Goal: Transaction & Acquisition: Download file/media

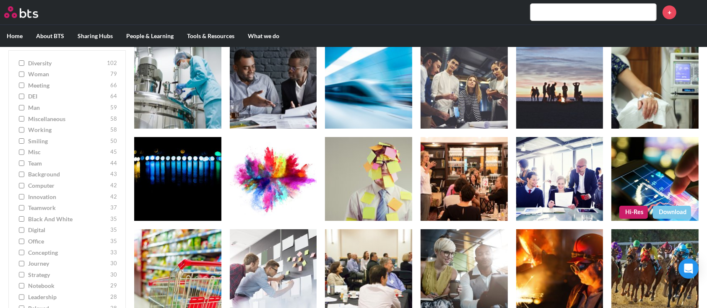
scroll to position [3061, 0]
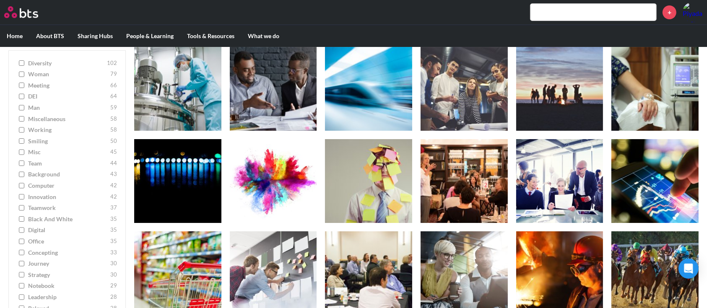
click at [21, 86] on input "meeting 66" at bounding box center [21, 86] width 5 height 6
checkbox input "true"
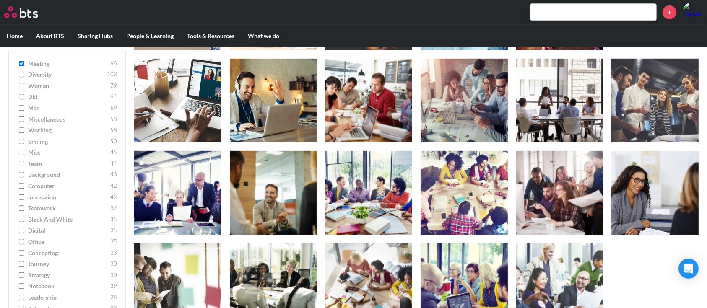
scroll to position [615, 0]
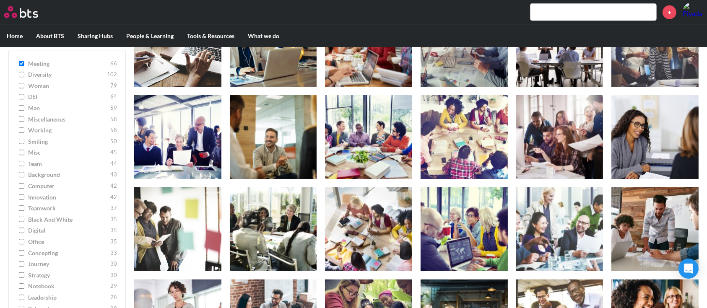
click at [21, 131] on input "working 58" at bounding box center [21, 130] width 5 height 6
checkbox input "true"
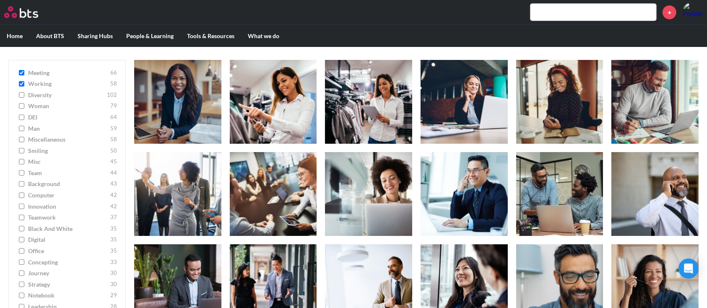
scroll to position [112, 0]
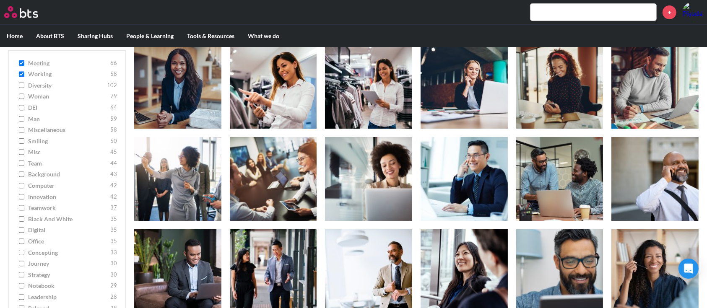
click at [20, 142] on input "smiling 50" at bounding box center [21, 141] width 5 height 6
checkbox input "true"
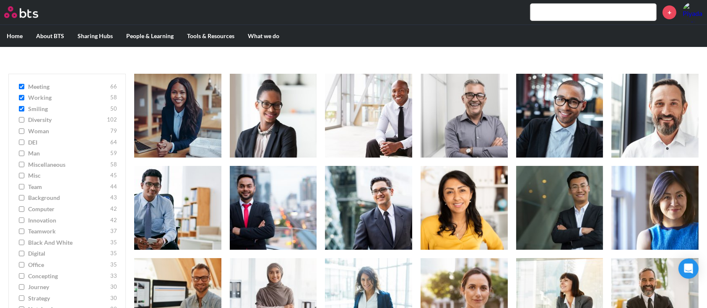
scroll to position [56, 0]
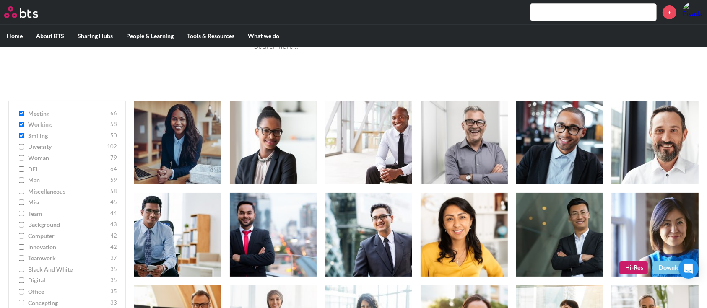
click at [664, 263] on link "Download" at bounding box center [672, 268] width 38 height 13
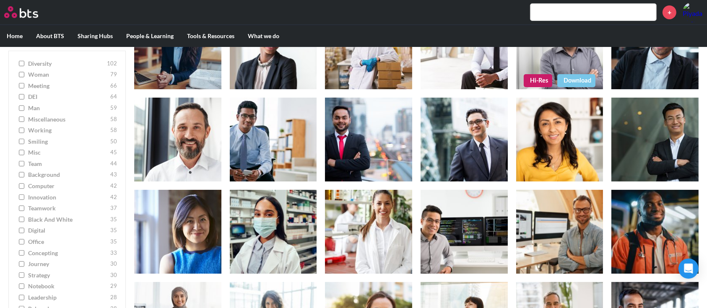
scroll to position [168, 0]
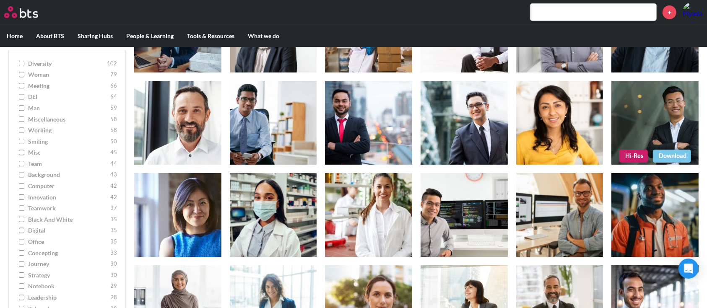
click at [678, 156] on link "Download" at bounding box center [672, 156] width 38 height 13
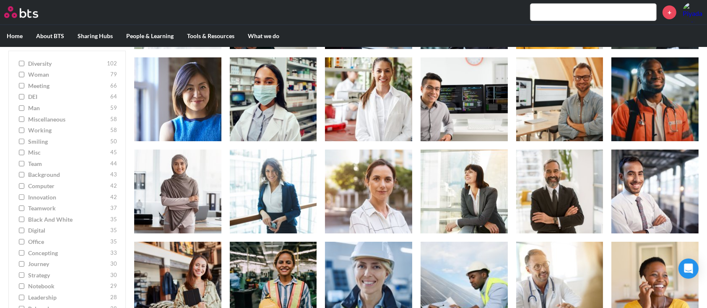
scroll to position [270, 0]
